Goal: Find specific page/section: Find specific page/section

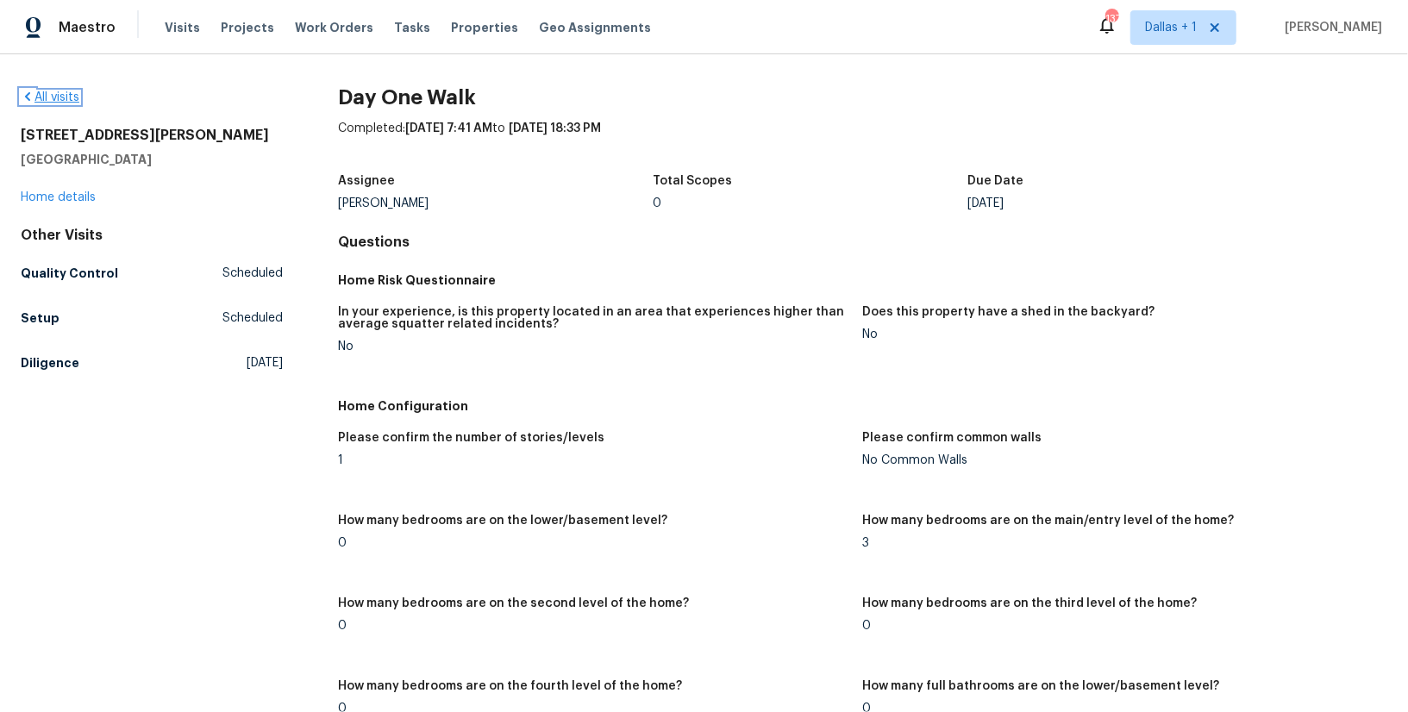
click at [25, 92] on icon at bounding box center [28, 97] width 14 height 14
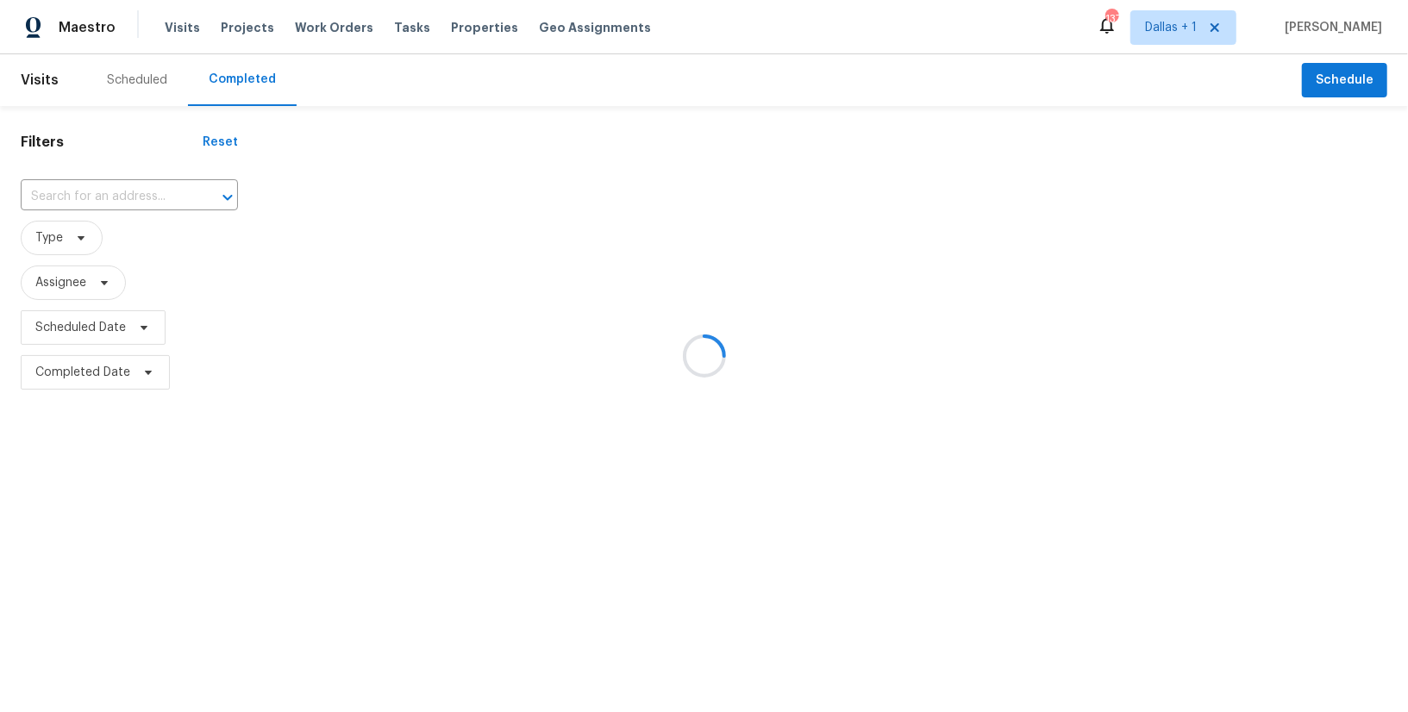
click at [86, 197] on div at bounding box center [704, 356] width 1408 height 712
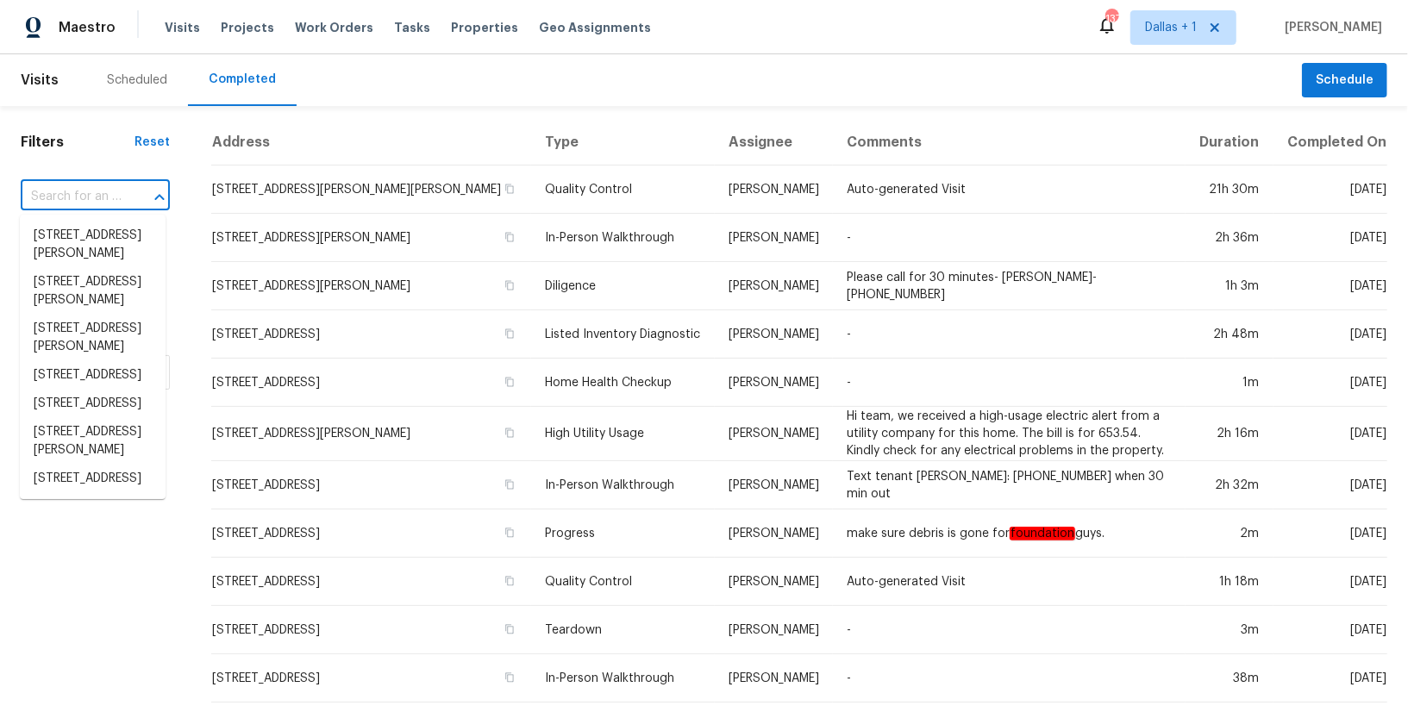
click at [56, 202] on input "text" at bounding box center [71, 197] width 101 height 27
paste input "[STREET_ADDRESS][PERSON_NAME][PERSON_NAME]"
type input "[STREET_ADDRESS][PERSON_NAME][PERSON_NAME]"
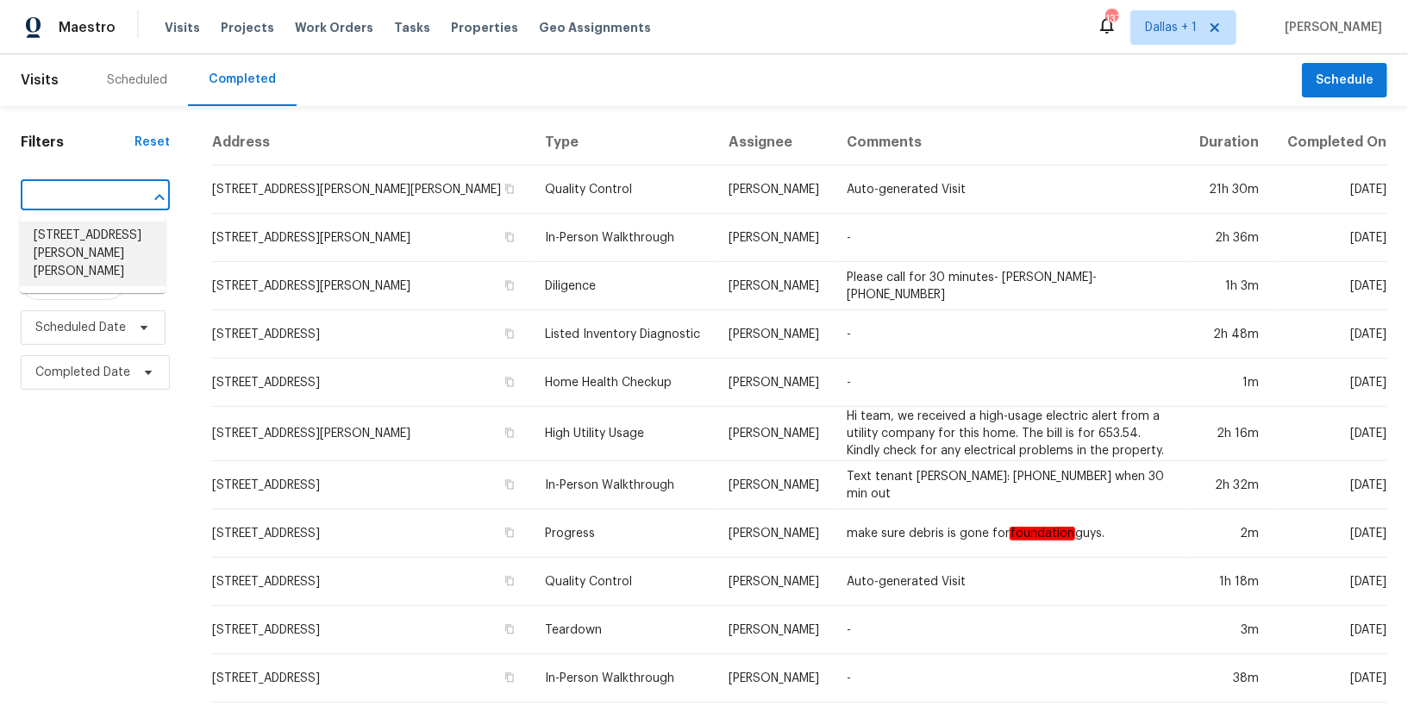
click at [79, 242] on li "[STREET_ADDRESS][PERSON_NAME][PERSON_NAME]" at bounding box center [93, 254] width 146 height 65
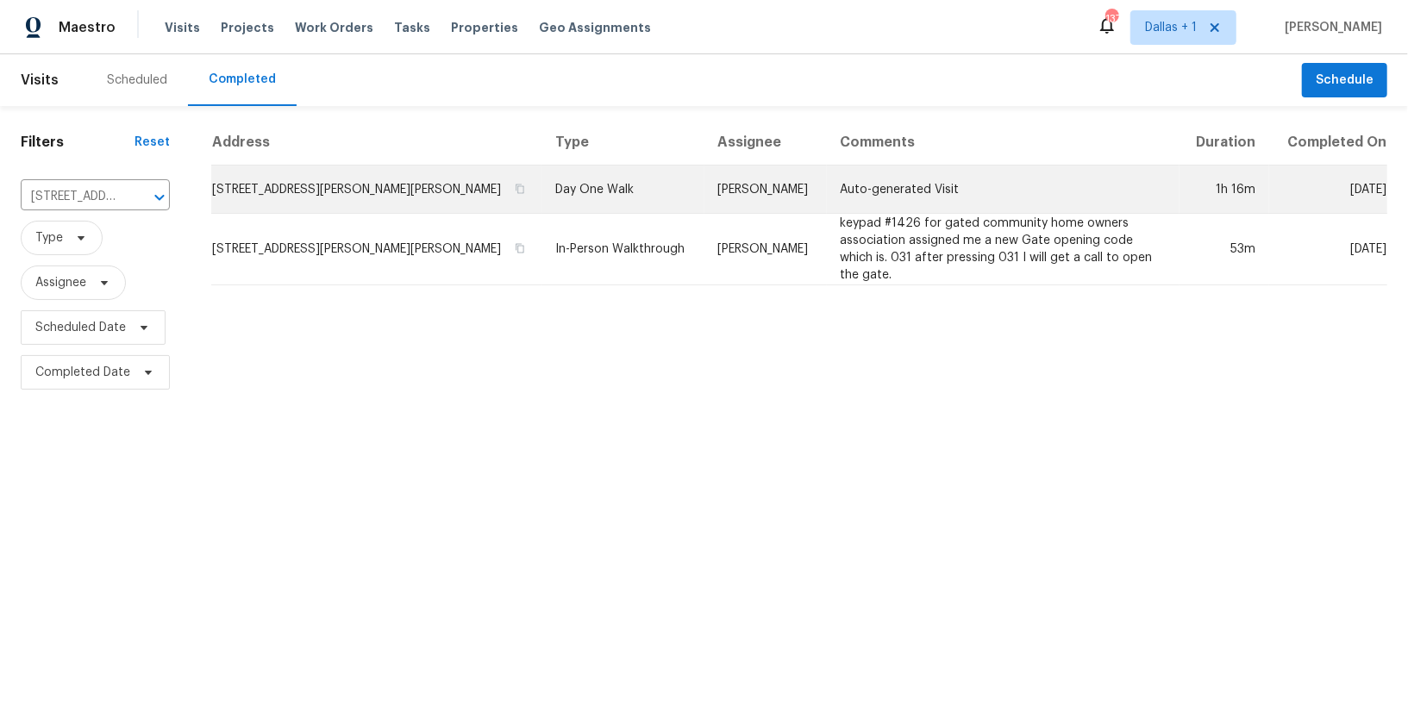
click at [565, 190] on td "Day One Walk" at bounding box center [622, 190] width 162 height 48
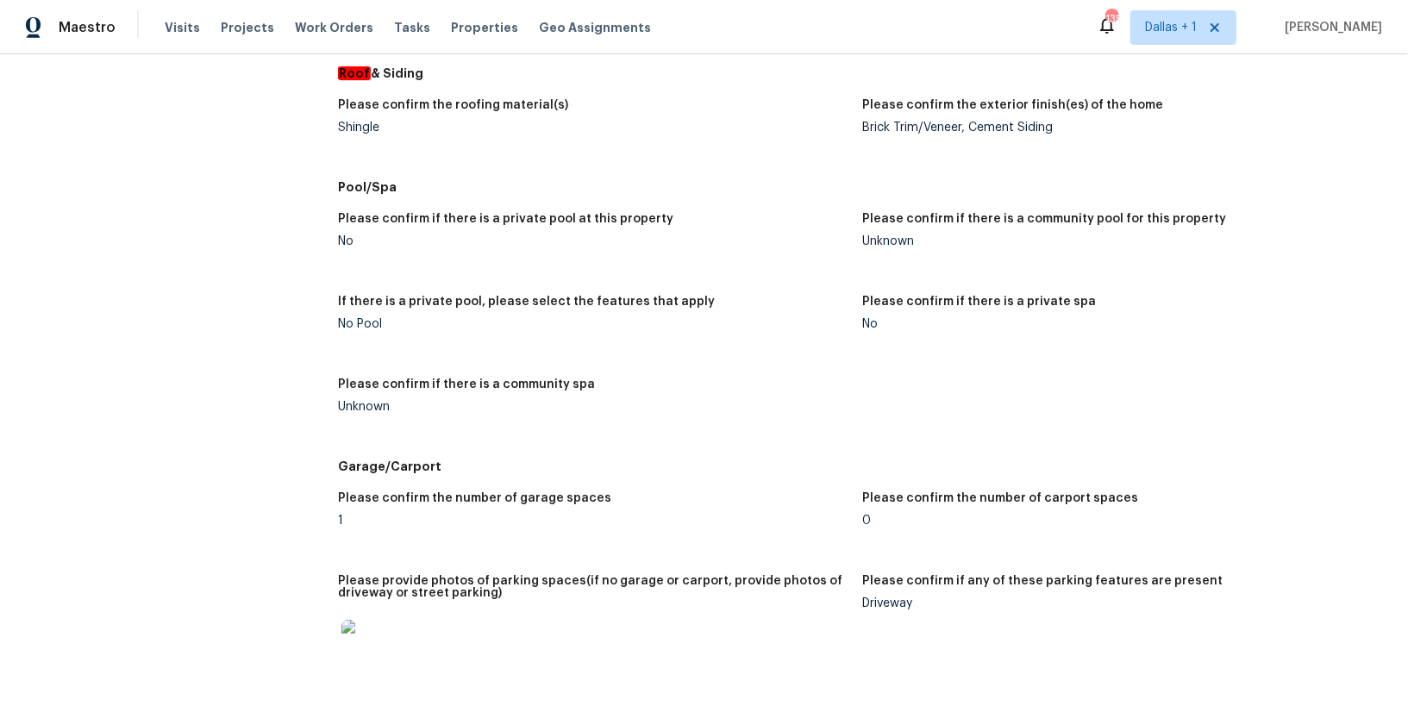
scroll to position [1517, 0]
